Goal: Use online tool/utility: Utilize a website feature to perform a specific function

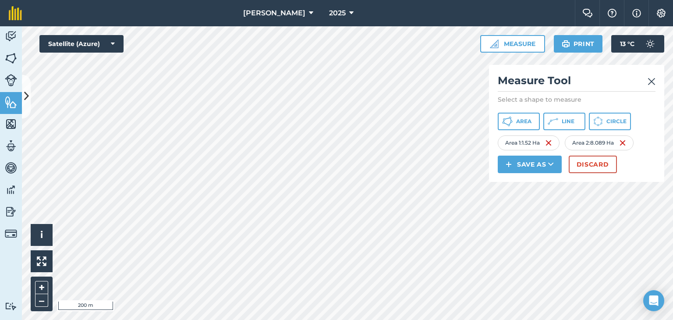
click at [653, 78] on img at bounding box center [651, 81] width 8 height 11
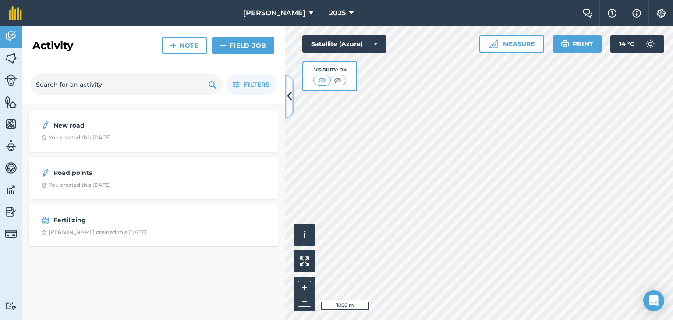
click at [289, 96] on icon at bounding box center [289, 96] width 5 height 15
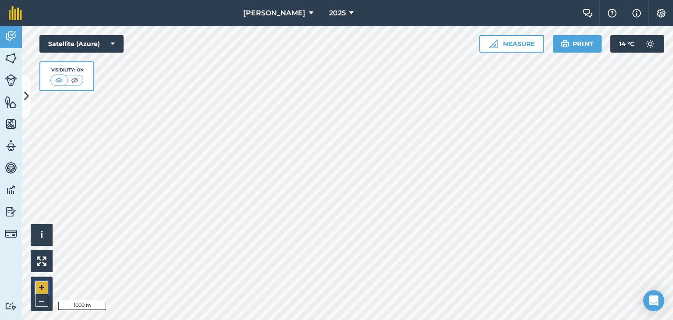
click at [39, 287] on button "+" at bounding box center [41, 287] width 13 height 13
click at [514, 40] on button "Measure" at bounding box center [511, 44] width 65 height 18
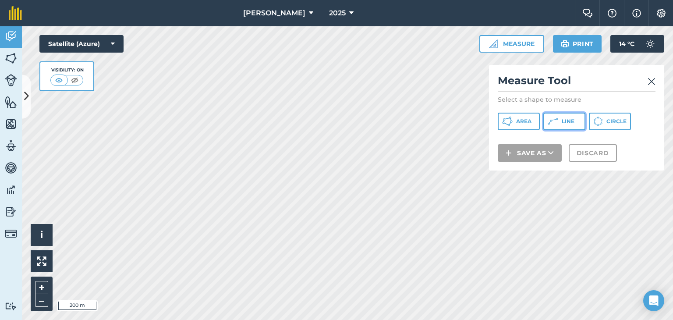
drag, startPoint x: 565, startPoint y: 120, endPoint x: 504, endPoint y: 128, distance: 61.1
click at [561, 120] on span "Line" at bounding box center [567, 121] width 13 height 7
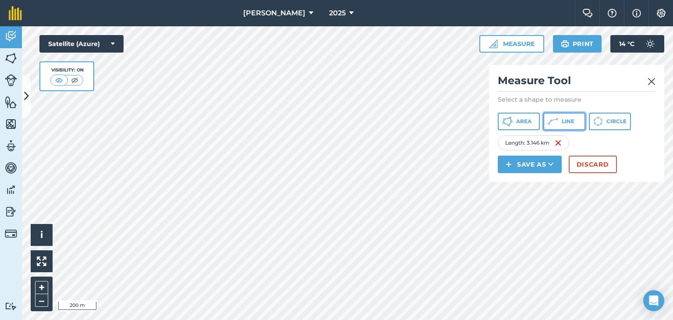
drag, startPoint x: 569, startPoint y: 118, endPoint x: 568, endPoint y: 123, distance: 5.4
click at [569, 119] on span "Line" at bounding box center [567, 121] width 13 height 7
click at [499, 319] on html "Bracken 2025 Farm Chat Help Info Settings Bracken - 2025 Reproduced with the pe…" at bounding box center [336, 160] width 673 height 320
click at [444, 319] on html "Bracken 2025 Farm Chat Help Info Settings Bracken - 2025 Reproduced with the pe…" at bounding box center [336, 160] width 673 height 320
click at [564, 119] on span "Line" at bounding box center [567, 121] width 13 height 7
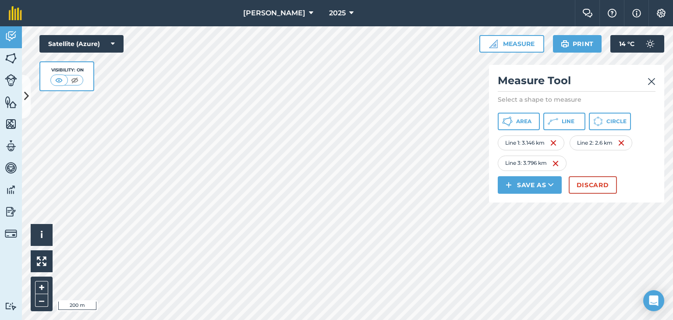
click at [165, 319] on html "Bracken 2025 Farm Chat Help Info Settings Bracken - 2025 Reproduced with the pe…" at bounding box center [336, 160] width 673 height 320
click at [42, 298] on button "–" at bounding box center [41, 300] width 13 height 13
click at [40, 301] on button "–" at bounding box center [41, 300] width 13 height 13
